Goal: Information Seeking & Learning: Find specific page/section

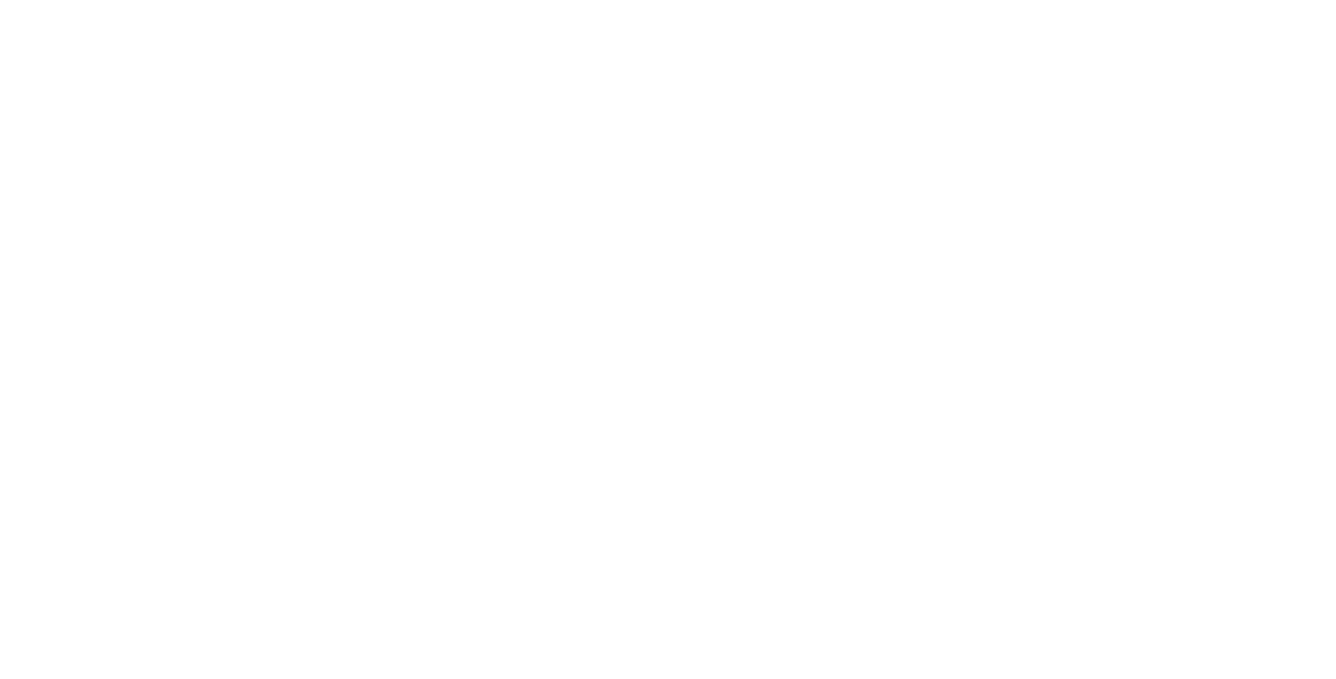
select select "**********"
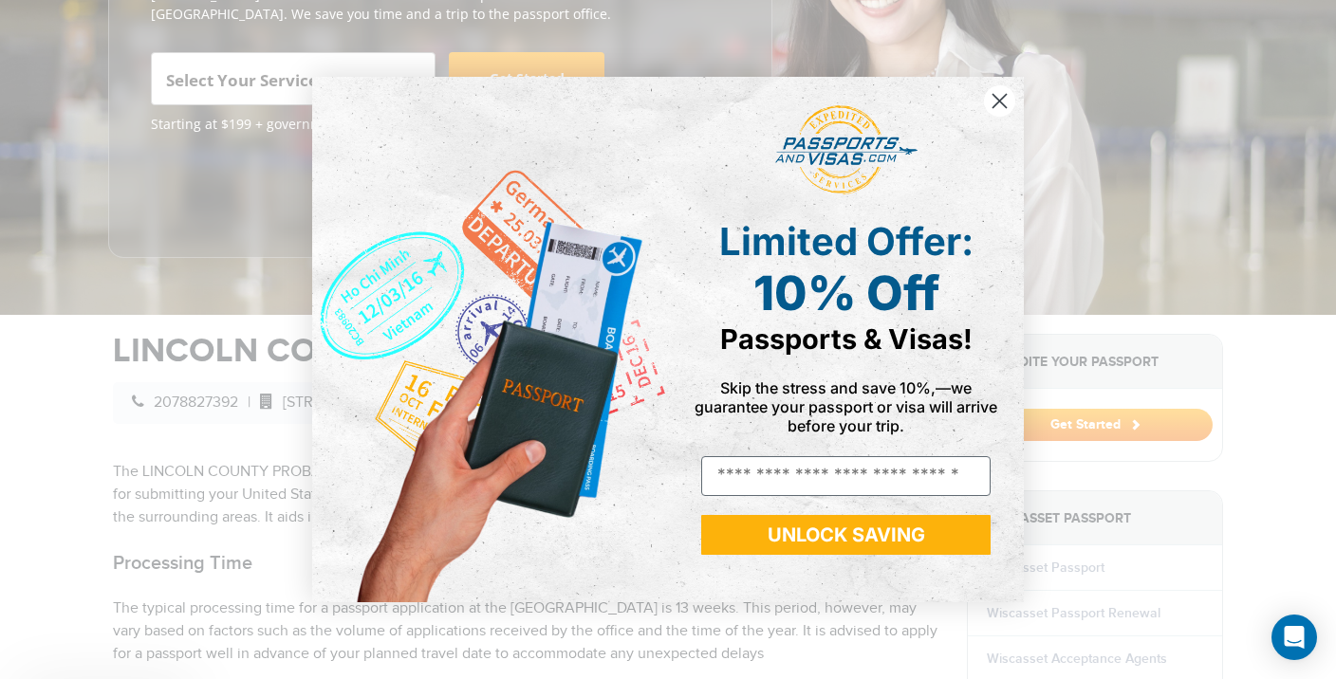
scroll to position [365, 0]
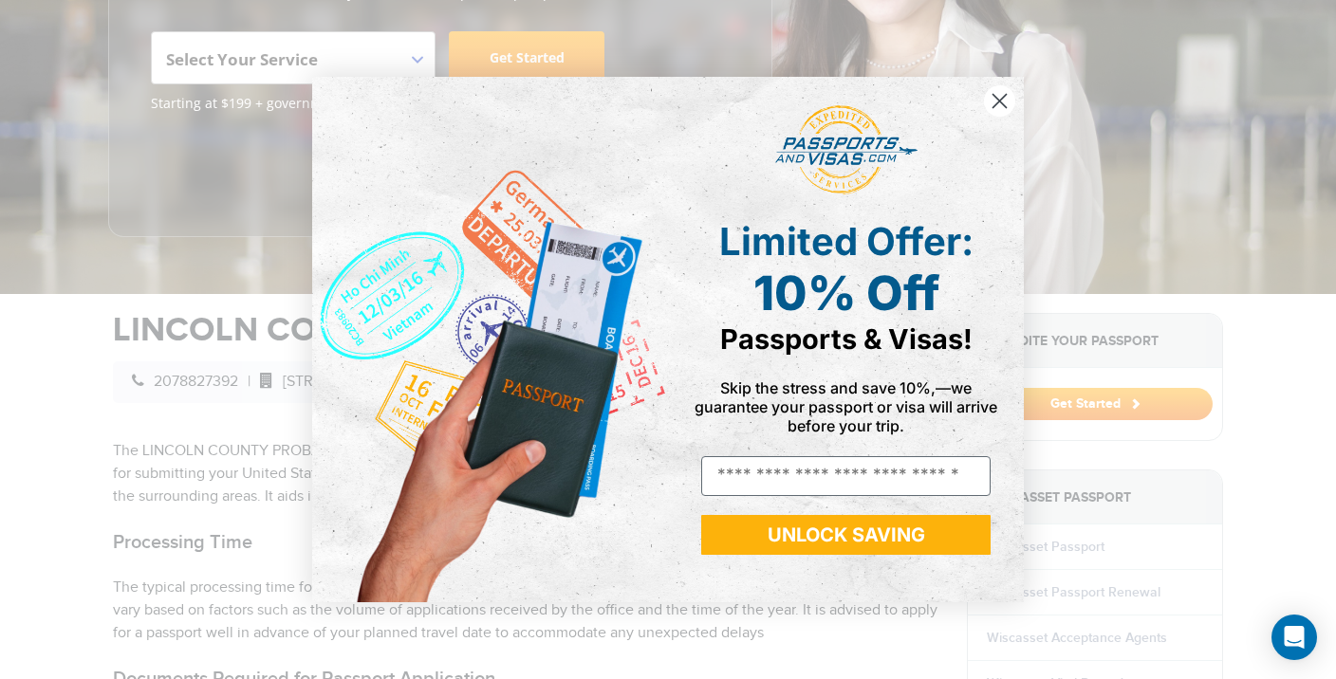
click at [1001, 98] on circle "Close dialog" at bounding box center [999, 100] width 31 height 31
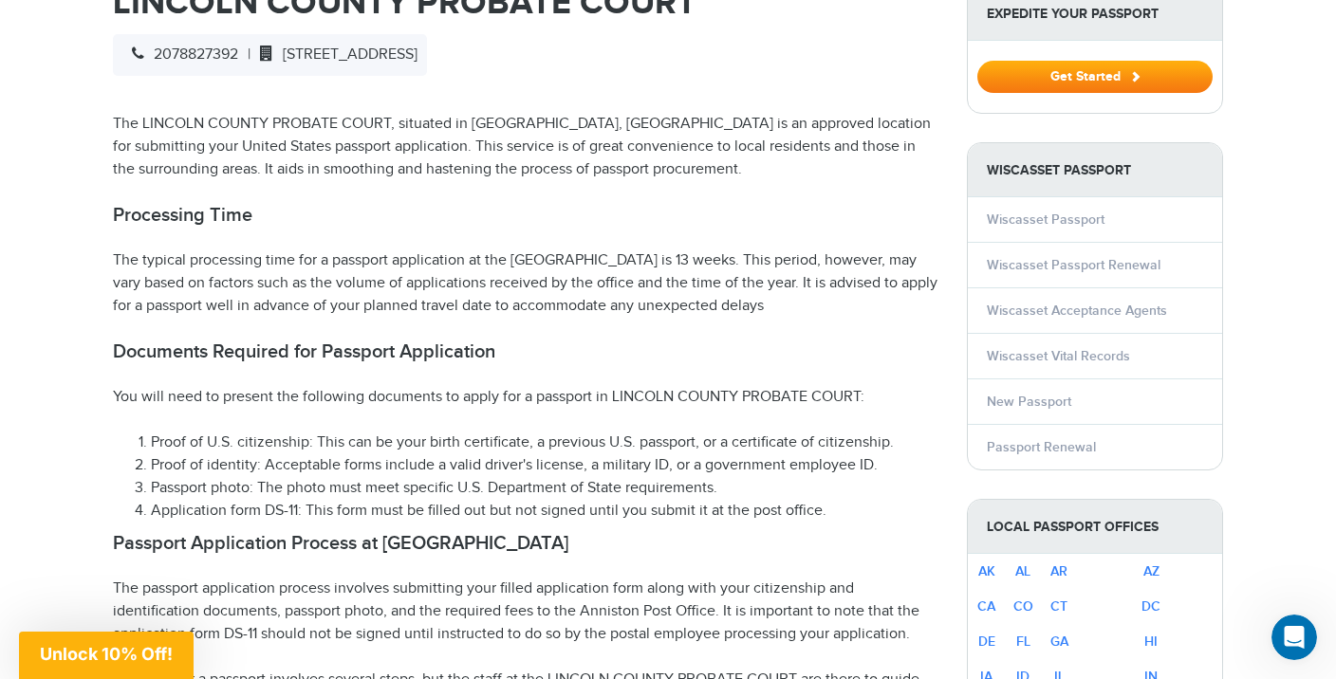
scroll to position [690, 0]
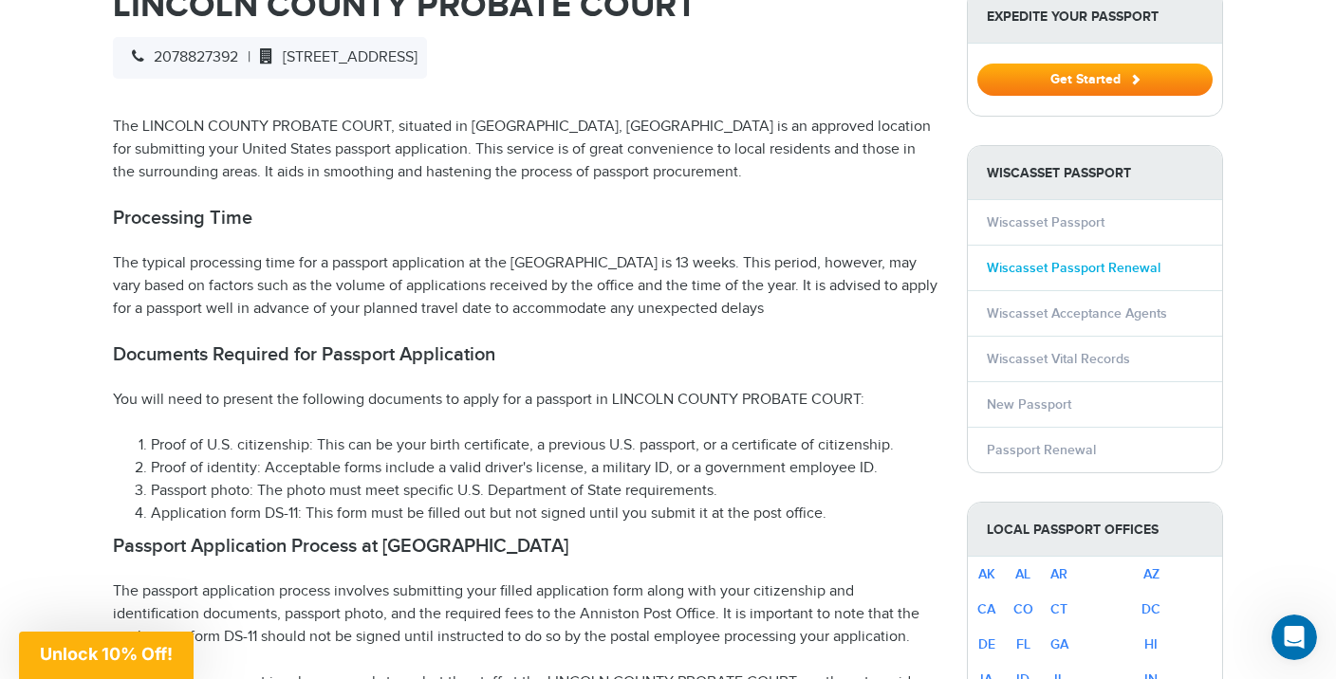
click at [1041, 260] on link "Wiscasset Passport Renewal" at bounding box center [1074, 268] width 174 height 16
click at [1040, 260] on link "Wiscasset Passport Renewal" at bounding box center [1074, 268] width 174 height 16
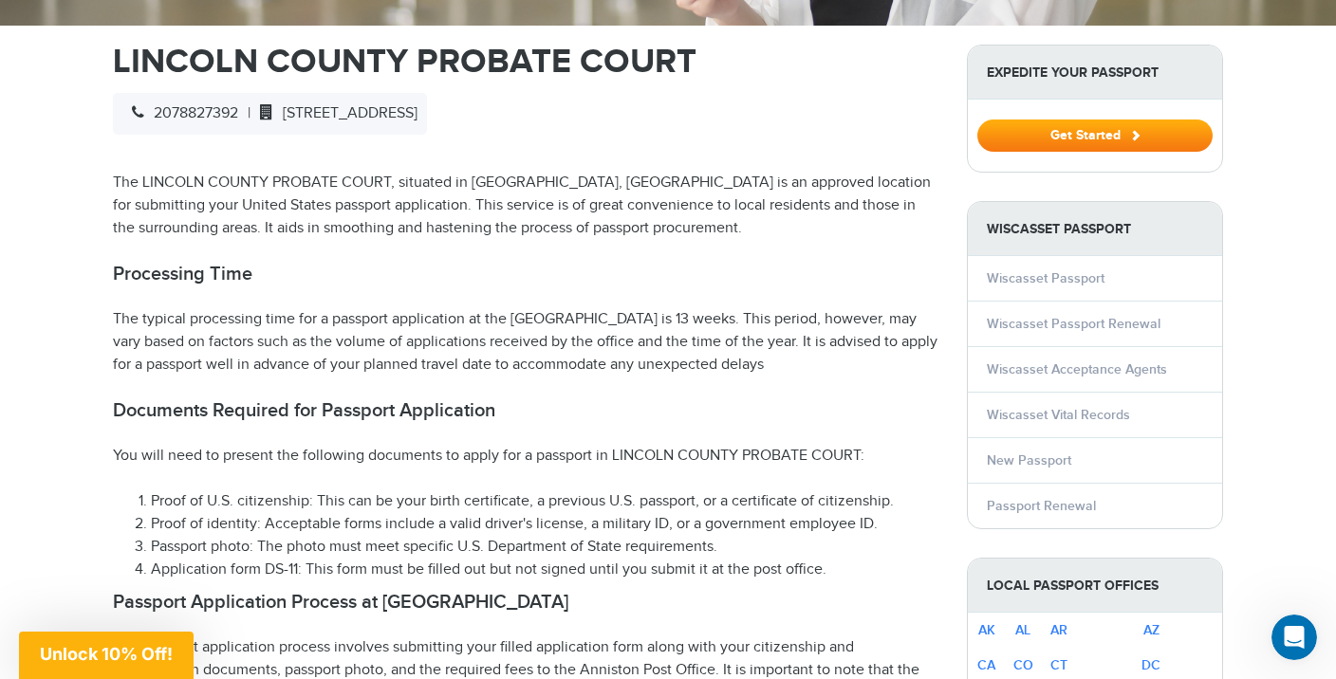
scroll to position [656, 0]
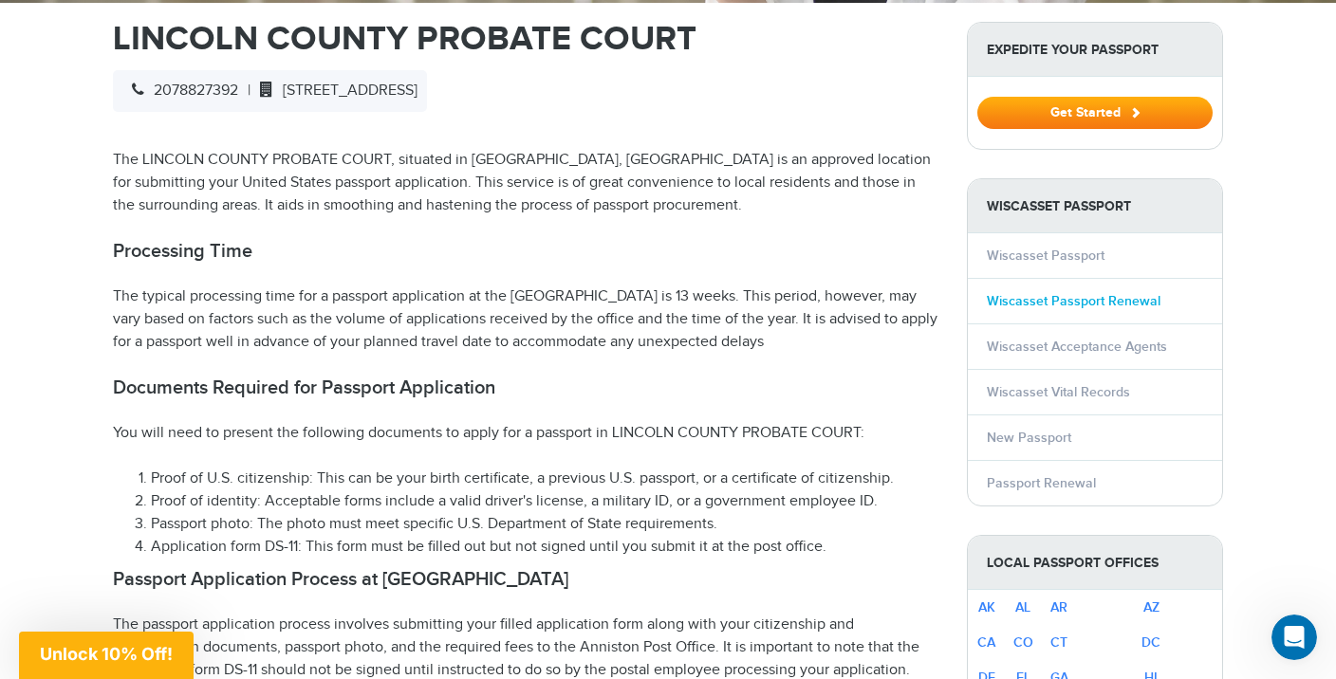
click at [1072, 293] on link "Wiscasset Passport Renewal" at bounding box center [1074, 301] width 174 height 16
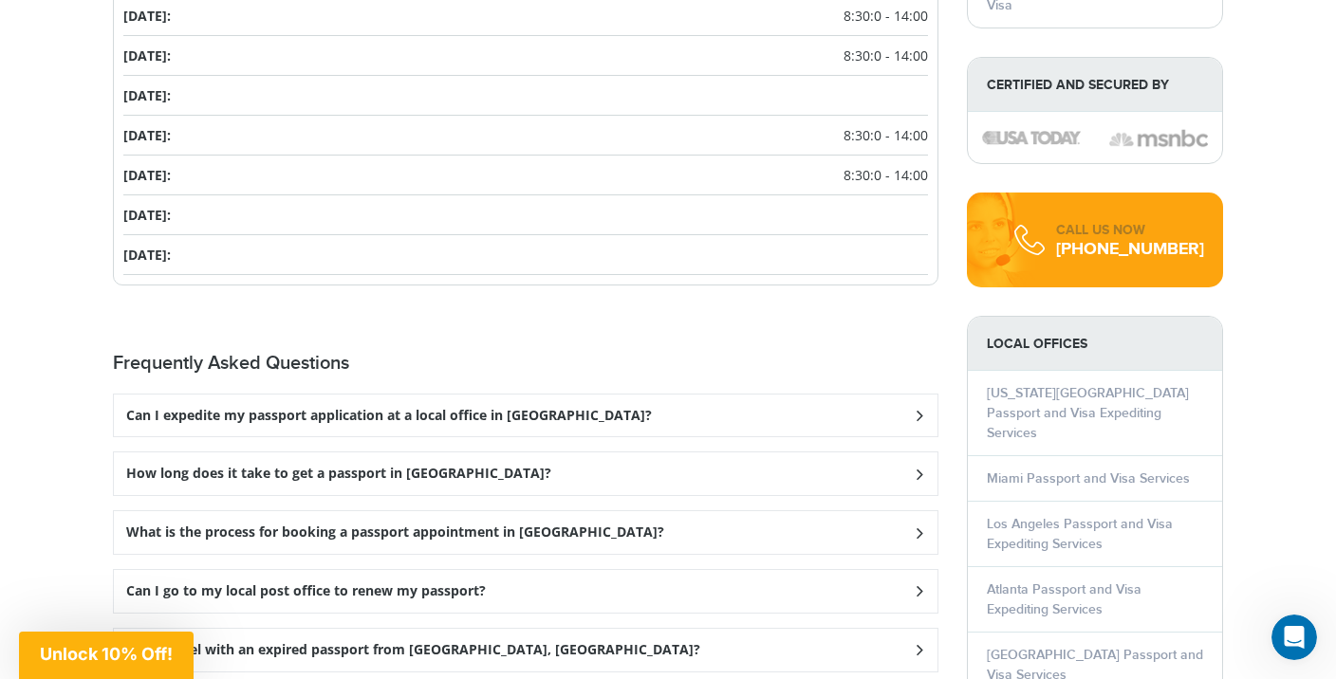
scroll to position [2468, 0]
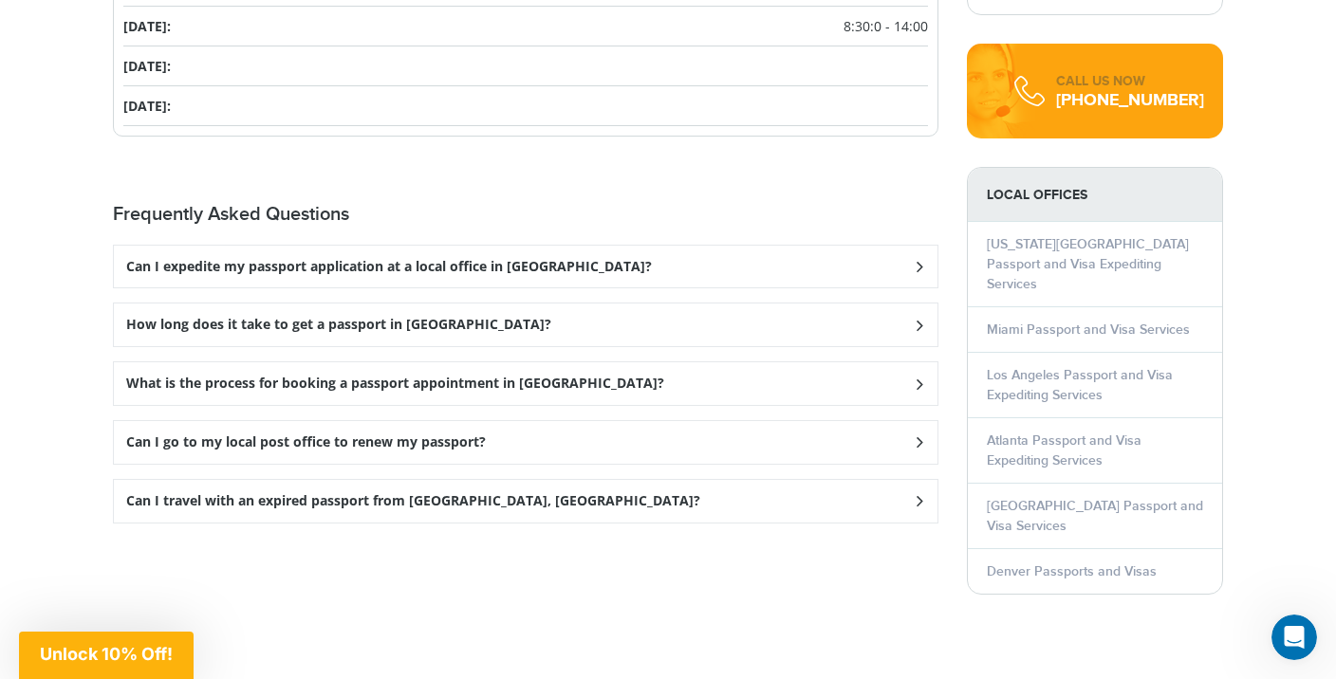
click at [917, 260] on icon at bounding box center [919, 266] width 19 height 12
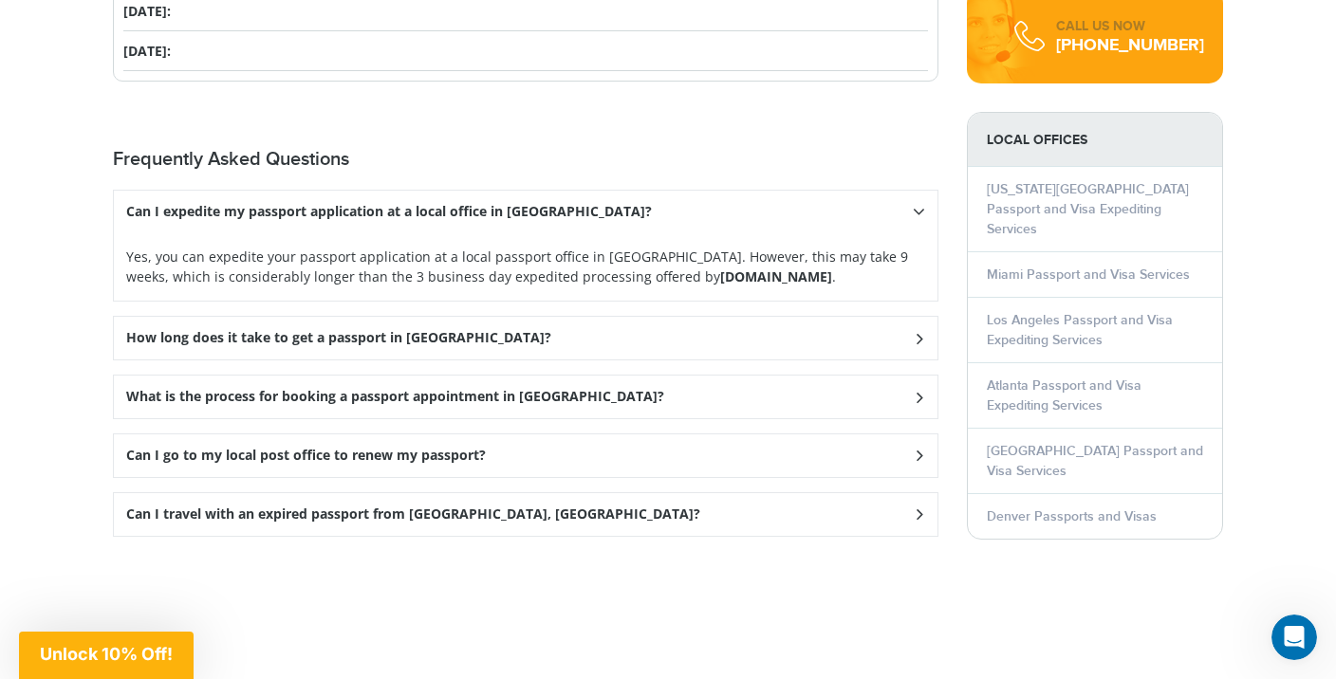
scroll to position [2524, 0]
click at [916, 331] on icon at bounding box center [919, 337] width 19 height 12
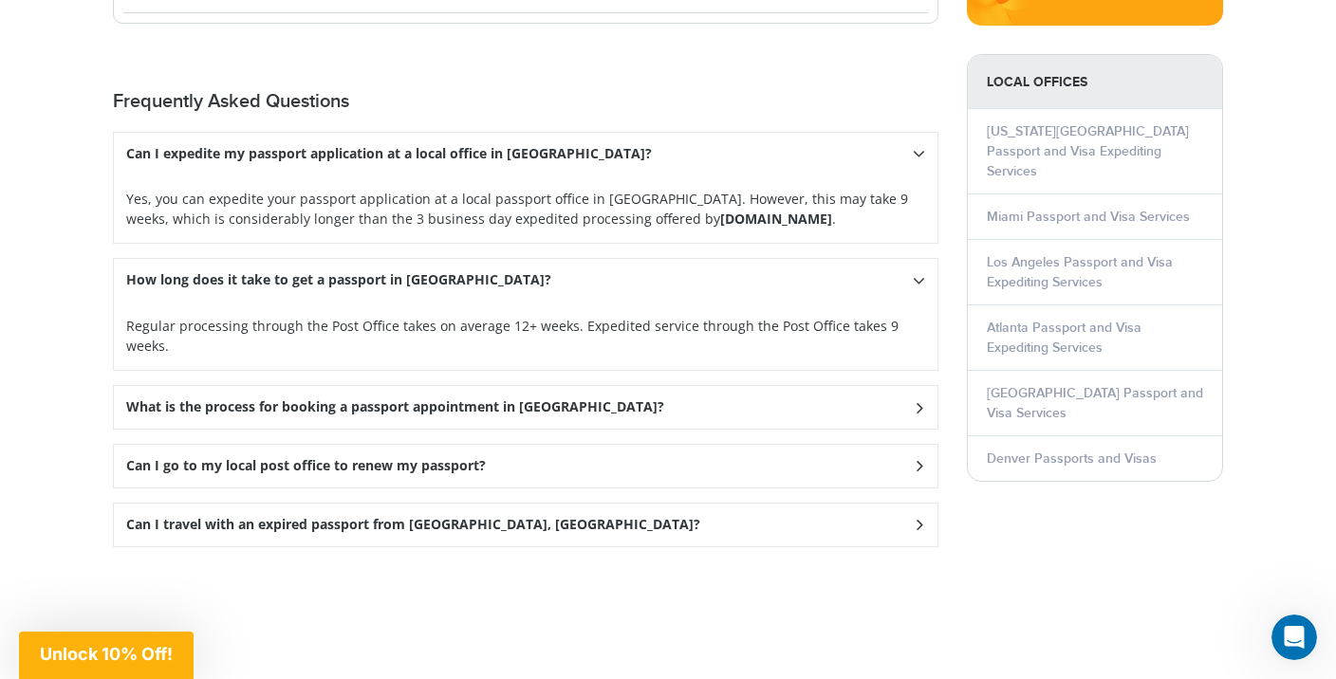
scroll to position [2583, 0]
click at [915, 517] on icon at bounding box center [919, 523] width 19 height 12
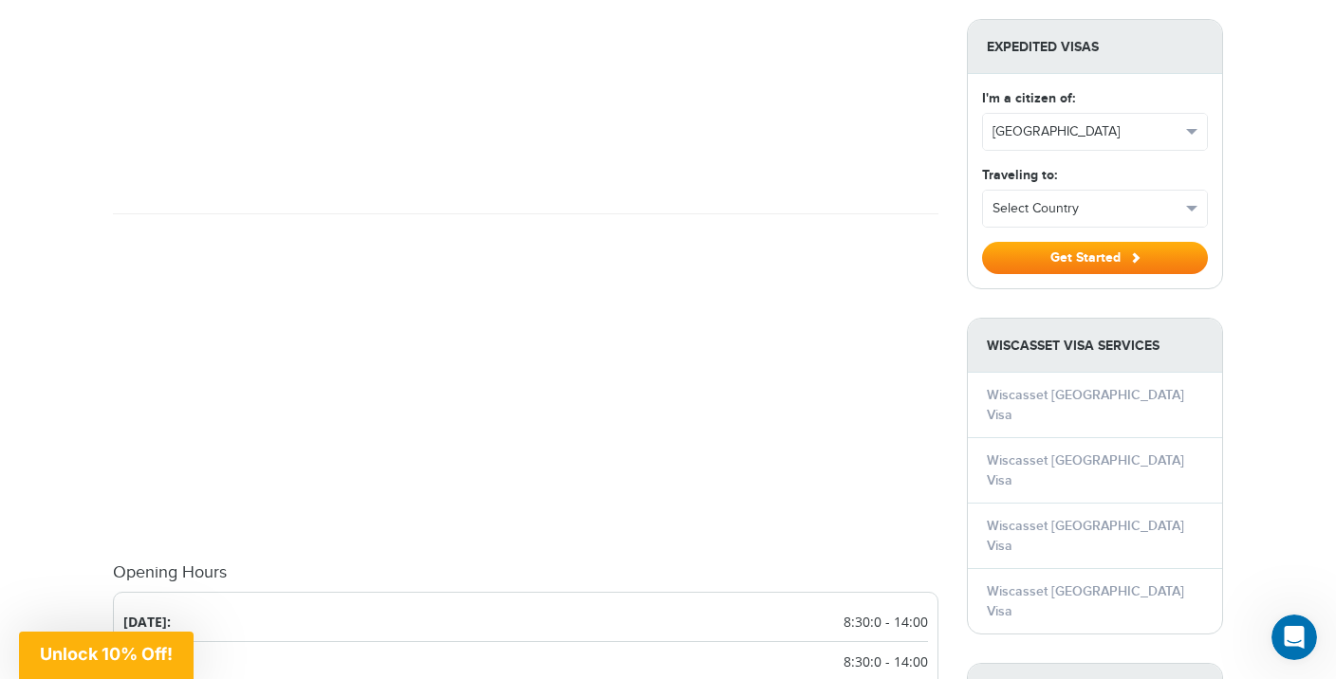
scroll to position [1708, 0]
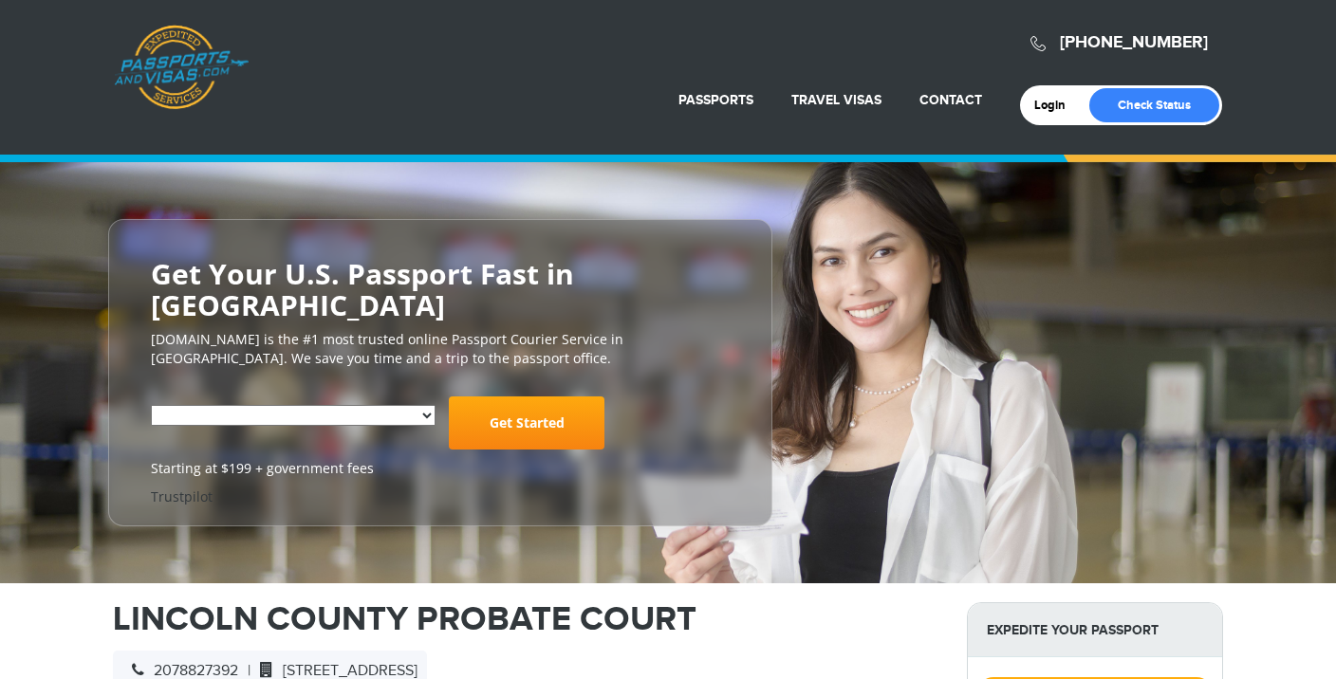
select select "**********"
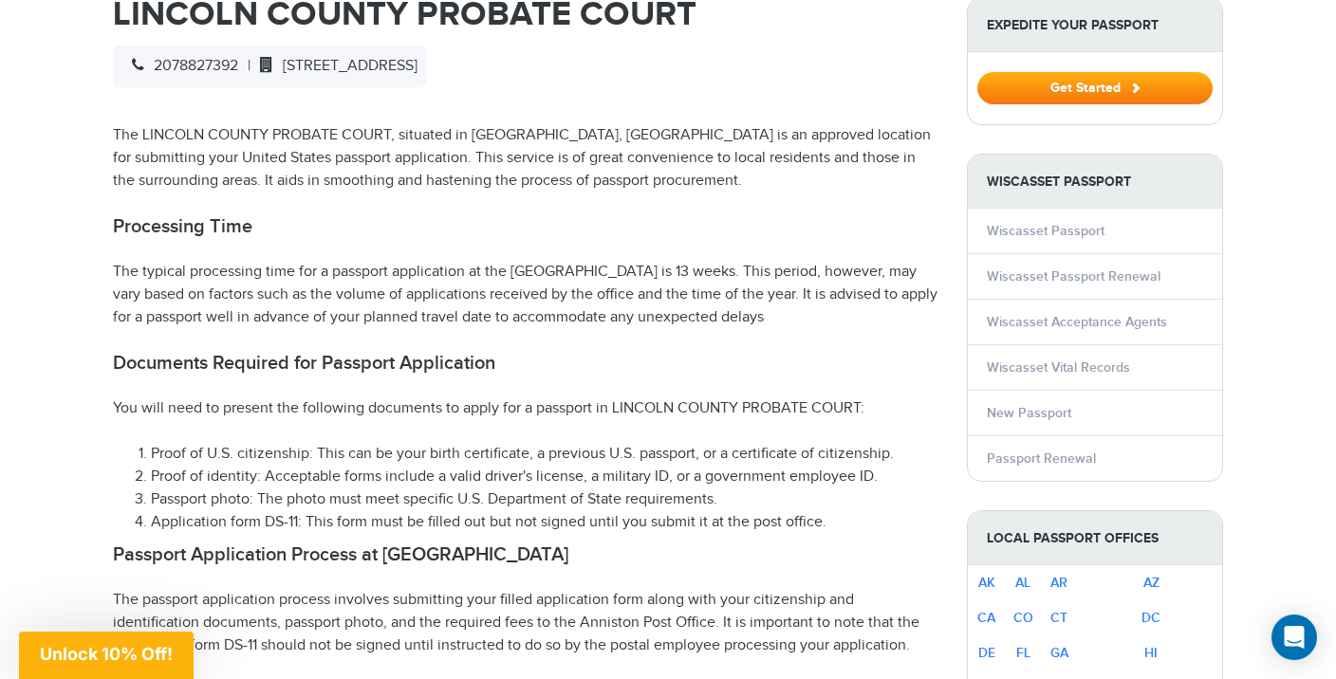
scroll to position [688, 0]
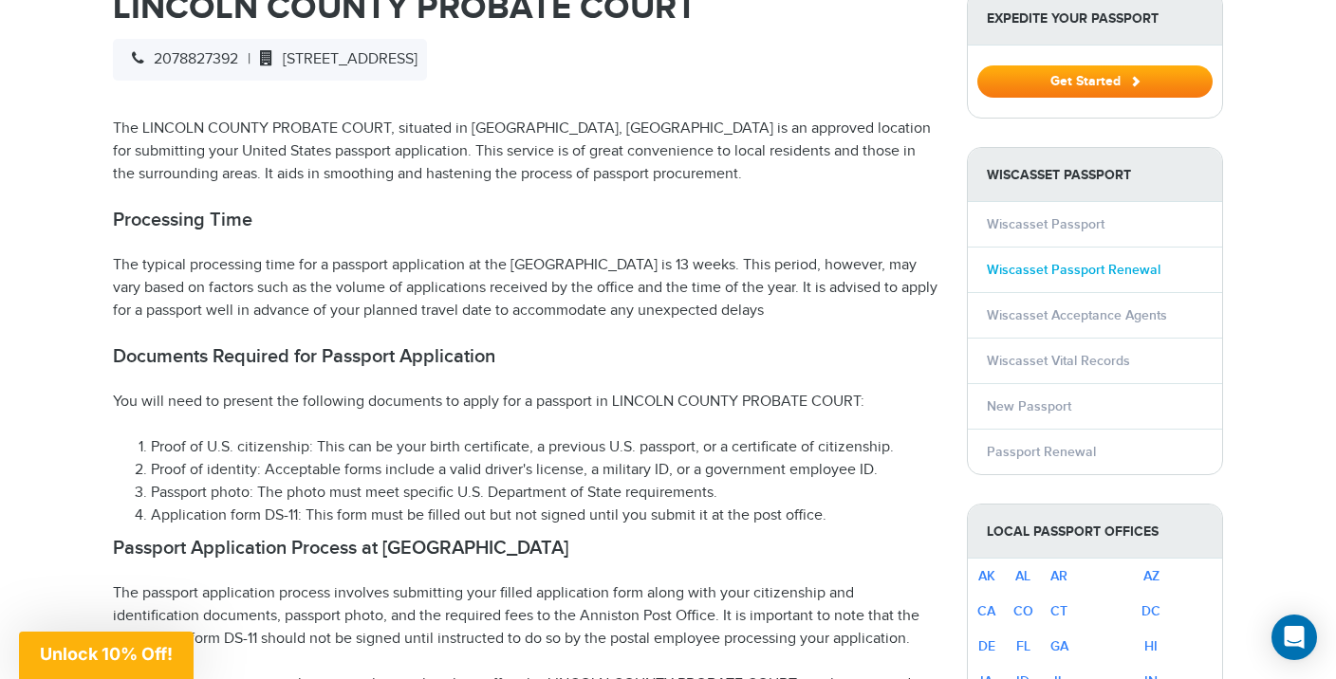
click at [1030, 262] on link "Wiscasset Passport Renewal" at bounding box center [1074, 270] width 174 height 16
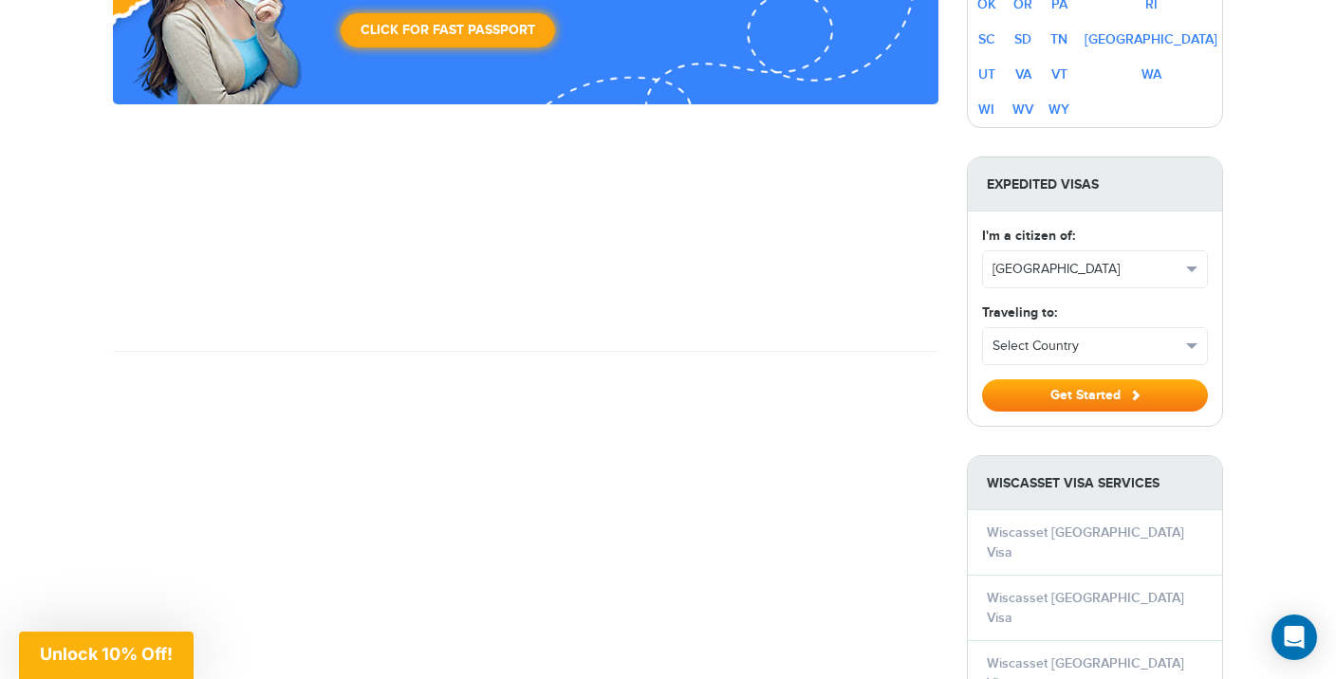
scroll to position [1579, 0]
